Goal: Check status: Check status

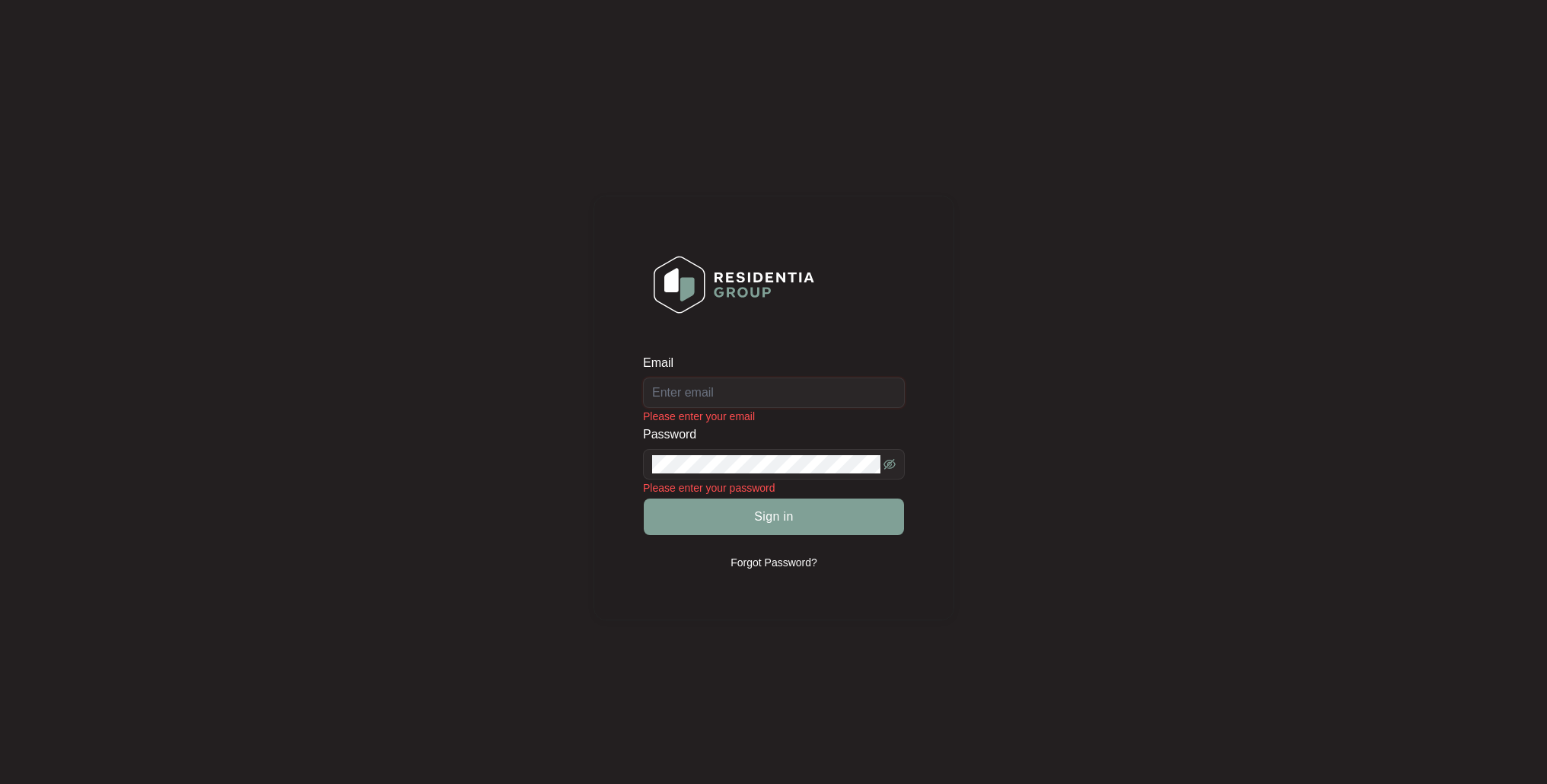
click at [691, 397] on input "Email" at bounding box center [774, 392] width 262 height 31
type input "[EMAIL_ADDRESS][DOMAIN_NAME]"
click at [667, 474] on span at bounding box center [774, 464] width 262 height 31
click at [736, 513] on button "Sign in" at bounding box center [774, 517] width 260 height 37
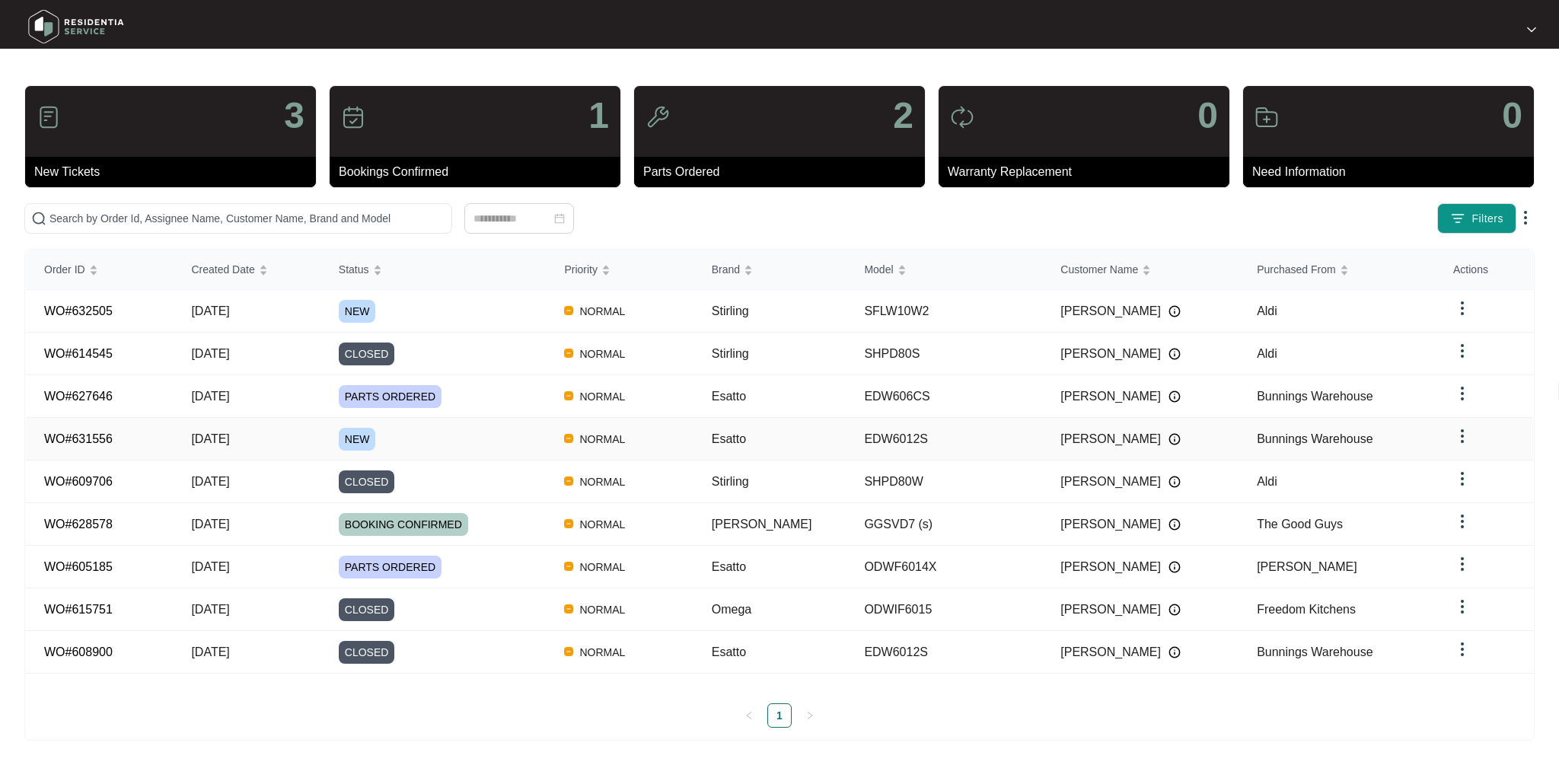
click at [370, 434] on span "NEW" at bounding box center [357, 439] width 38 height 23
click at [368, 309] on span "NEW" at bounding box center [357, 312] width 38 height 23
